Goal: Information Seeking & Learning: Find contact information

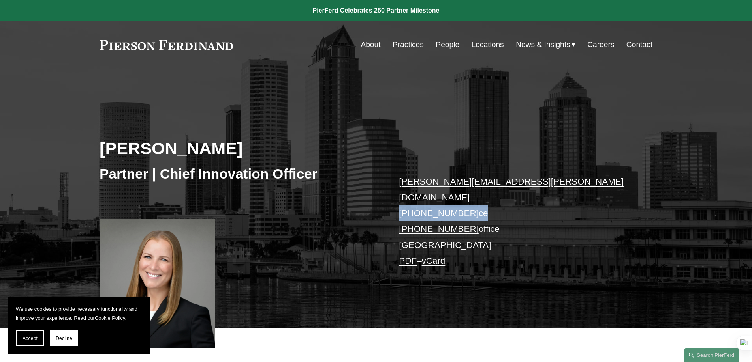
drag, startPoint x: 471, startPoint y: 200, endPoint x: 399, endPoint y: 199, distance: 72.3
click at [399, 199] on p "[PERSON_NAME][EMAIL_ADDRESS][PERSON_NAME][DOMAIN_NAME] [PHONE_NUMBER] cell [PHO…" at bounding box center [514, 222] width 230 height 96
copy p "[PHONE_NUMBER] c"
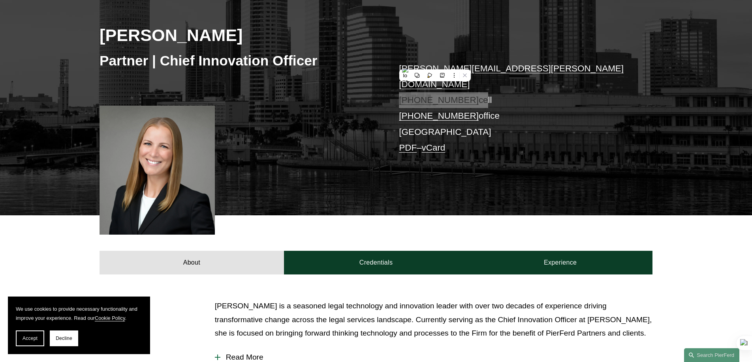
scroll to position [77, 0]
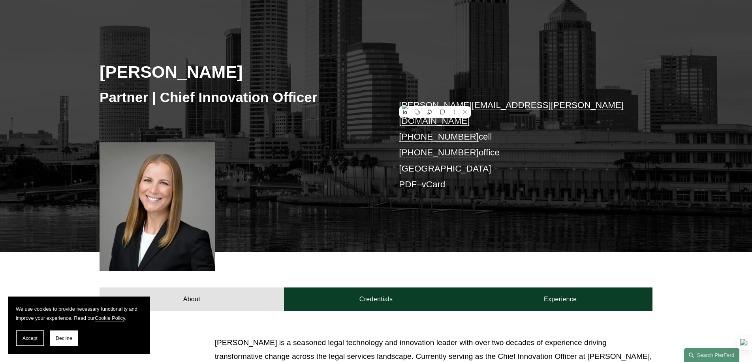
click at [136, 73] on h2 "[PERSON_NAME]" at bounding box center [237, 72] width 276 height 21
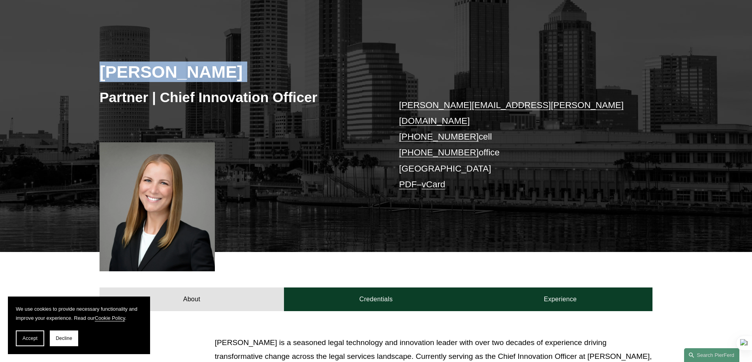
drag, startPoint x: 136, startPoint y: 73, endPoint x: 246, endPoint y: 69, distance: 109.8
click at [246, 69] on h2 "[PERSON_NAME]" at bounding box center [237, 72] width 276 height 21
copy div "[PERSON_NAME]"
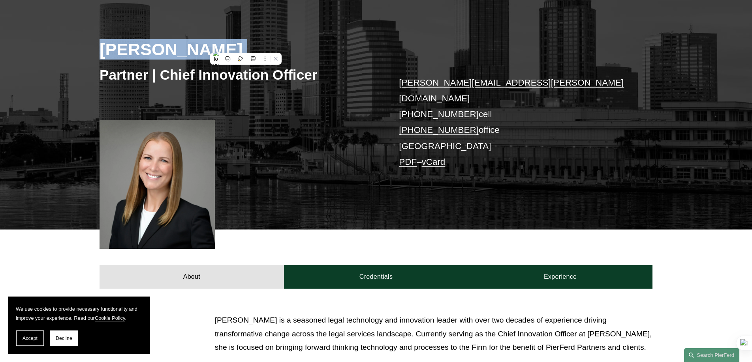
drag, startPoint x: 466, startPoint y: 113, endPoint x: 394, endPoint y: 113, distance: 72.6
click at [394, 113] on div "[PERSON_NAME] Partner | Chief Innovation Officer [PERSON_NAME][EMAIL_ADDRESS][P…" at bounding box center [376, 111] width 752 height 238
copy link "[PHONE_NUMBER]"
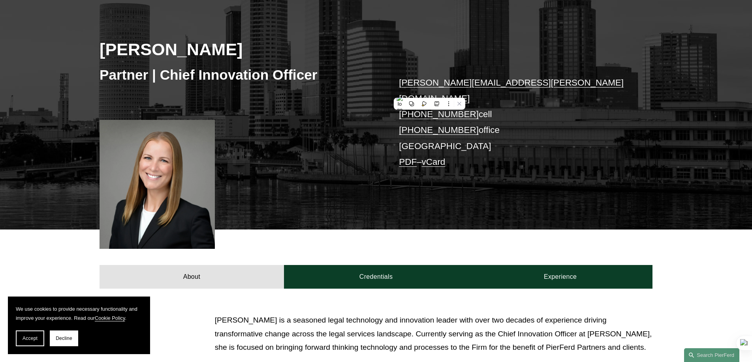
click at [315, 175] on div "[PERSON_NAME] Partner | Chief Innovation Officer [PERSON_NAME][EMAIL_ADDRESS][P…" at bounding box center [376, 111] width 752 height 238
